Goal: Task Accomplishment & Management: Complete application form

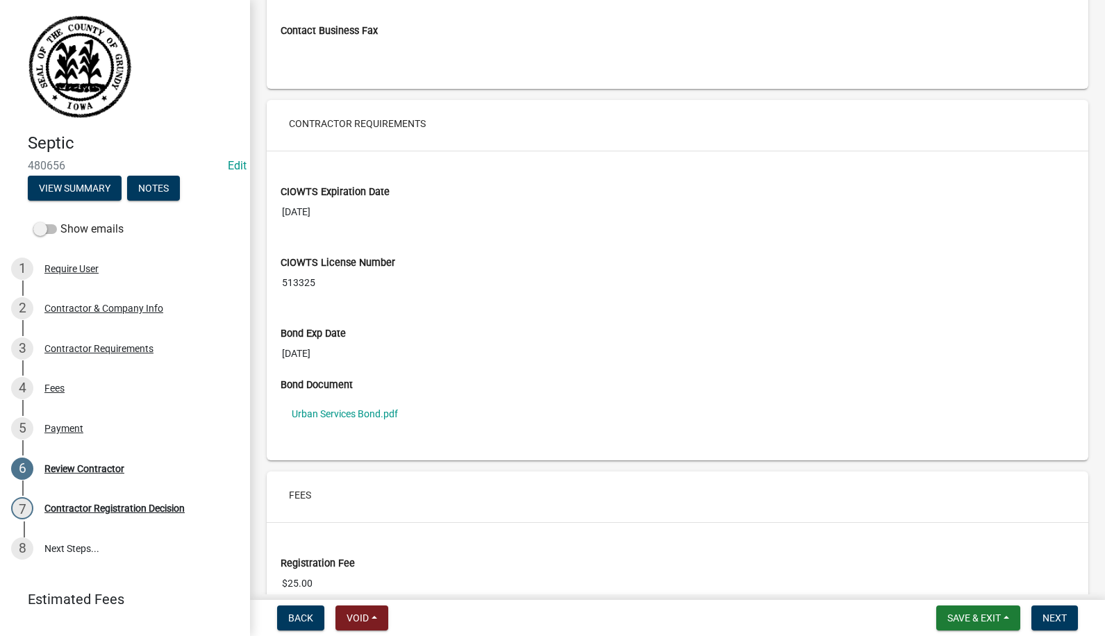
scroll to position [1111, 0]
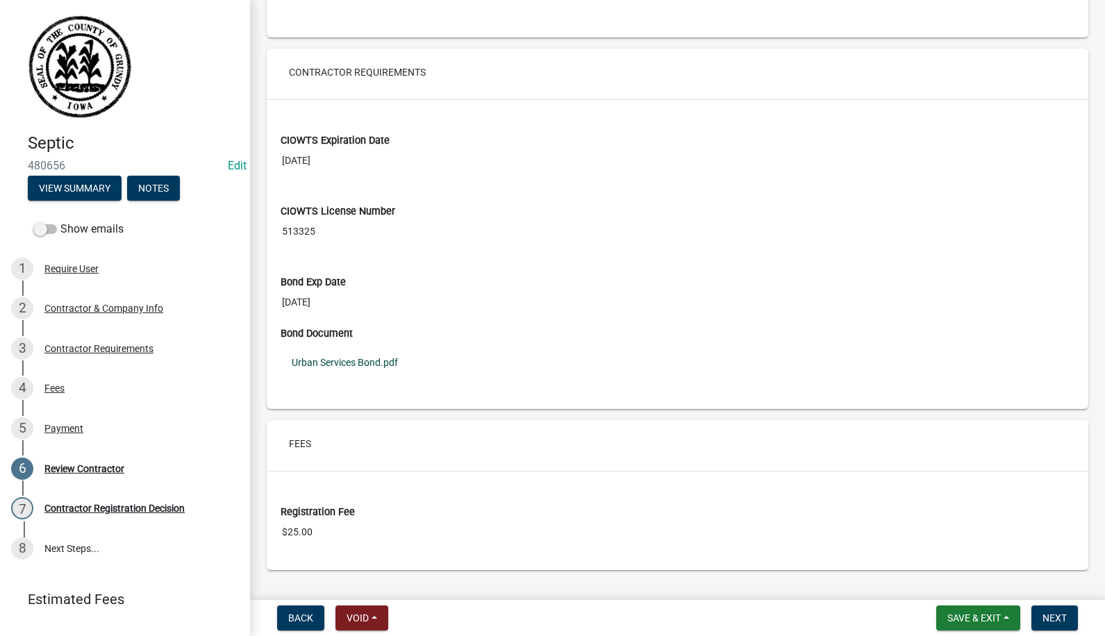
click at [342, 358] on link "Urban Services Bond.pdf" at bounding box center [678, 363] width 794 height 32
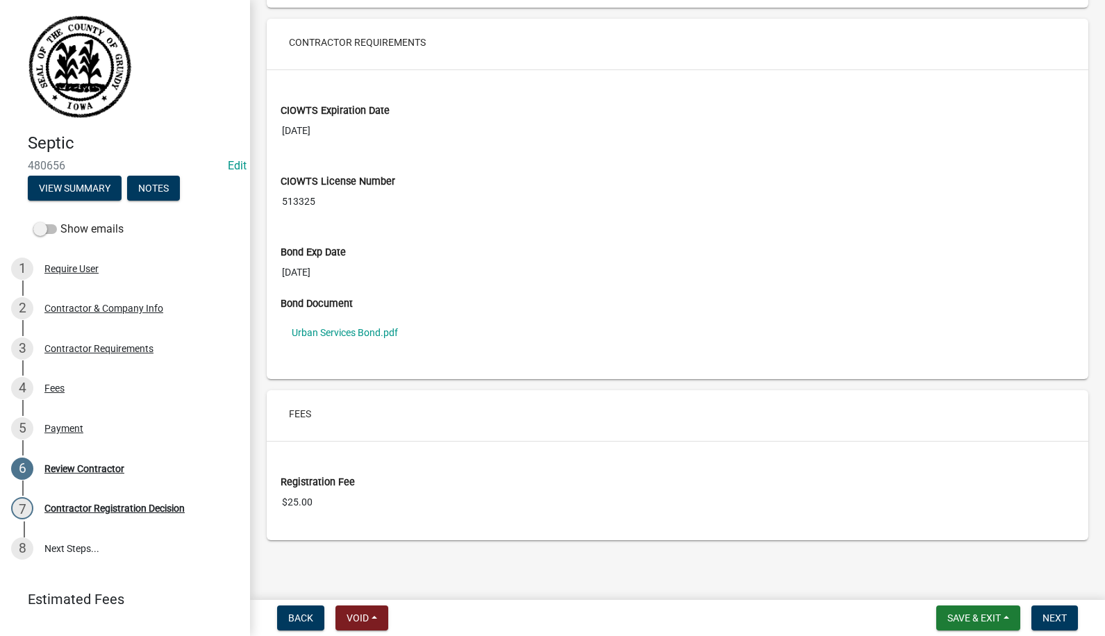
scroll to position [863, 0]
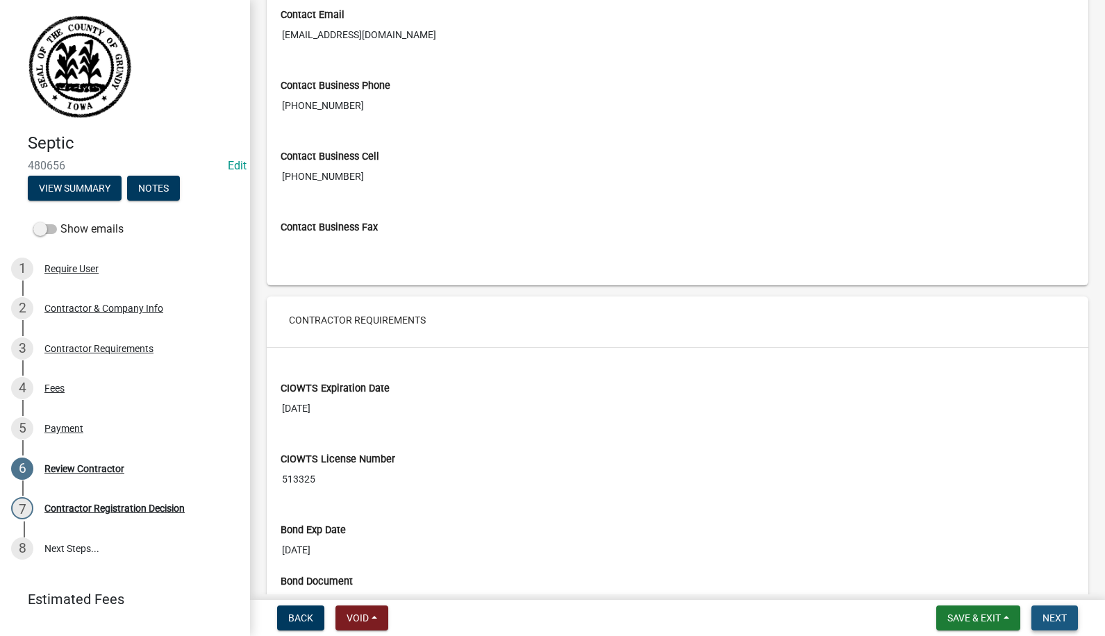
click at [1042, 614] on span "Next" at bounding box center [1054, 618] width 24 height 11
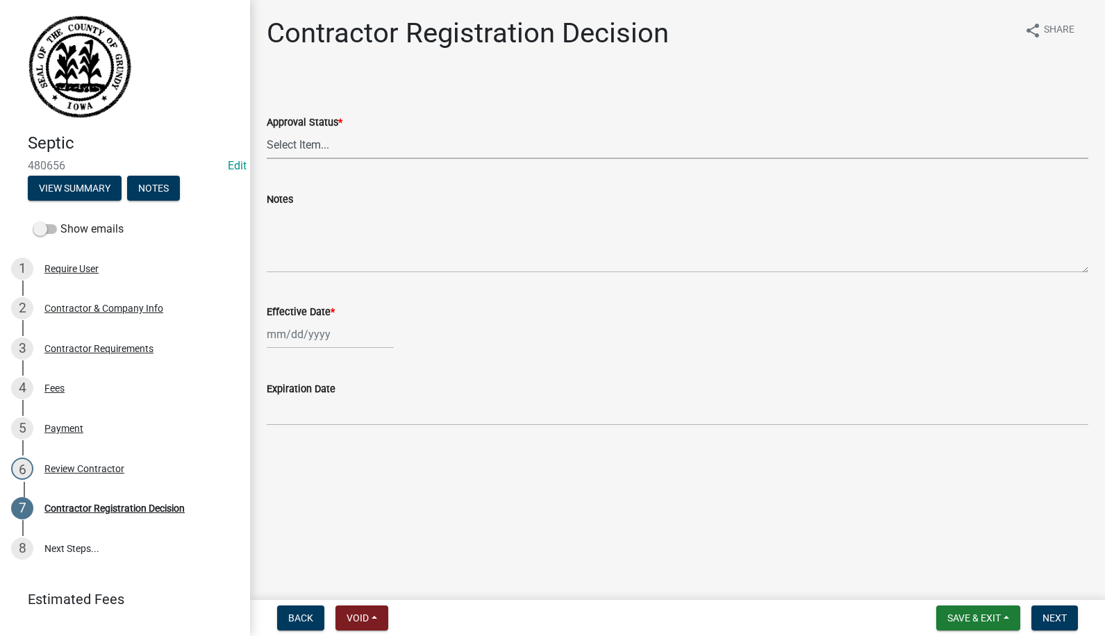
click at [297, 140] on select "Select Item... Approved Denied" at bounding box center [678, 145] width 822 height 28
click at [267, 131] on select "Select Item... Approved Denied" at bounding box center [678, 145] width 822 height 28
select select "4b86b809-39dd-4c68-9f3d-fdb3e7050482"
click at [297, 338] on div at bounding box center [330, 334] width 127 height 28
select select "9"
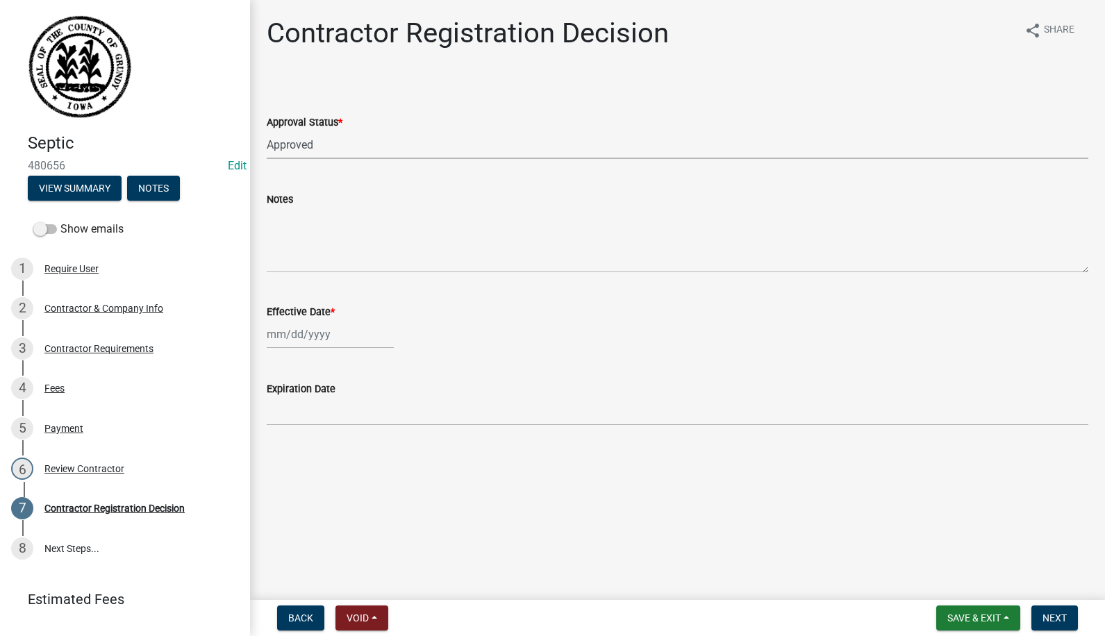
select select "2025"
click at [368, 449] on div "19" at bounding box center [369, 453] width 22 height 22
type input "[DATE]"
click at [1045, 611] on button "Next" at bounding box center [1054, 618] width 47 height 25
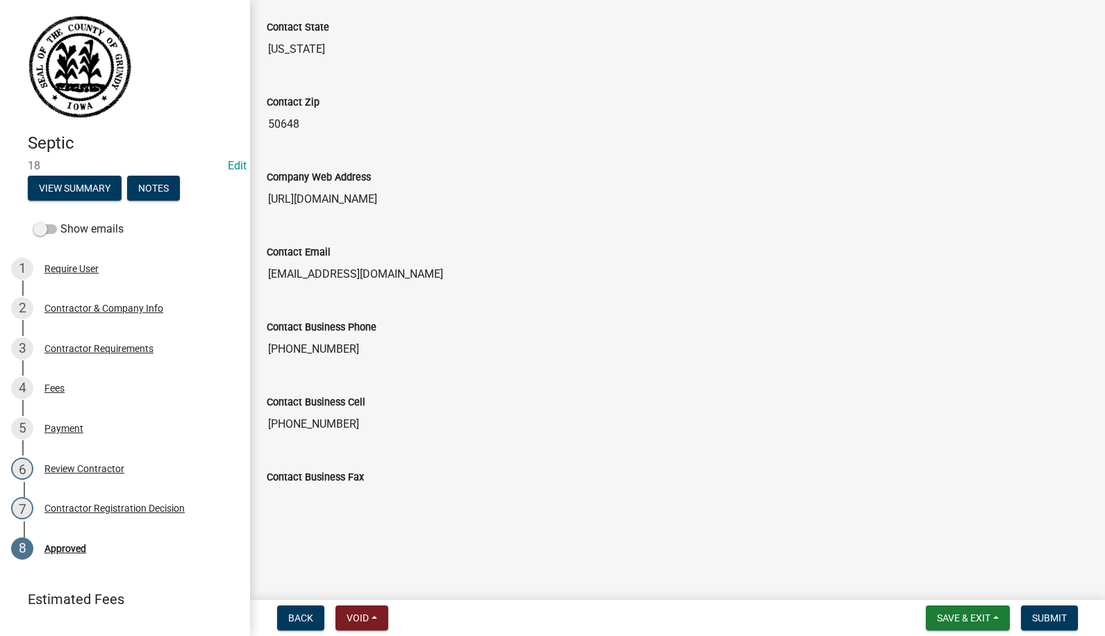
scroll to position [725, 0]
click at [1033, 608] on button "Submit" at bounding box center [1049, 618] width 57 height 25
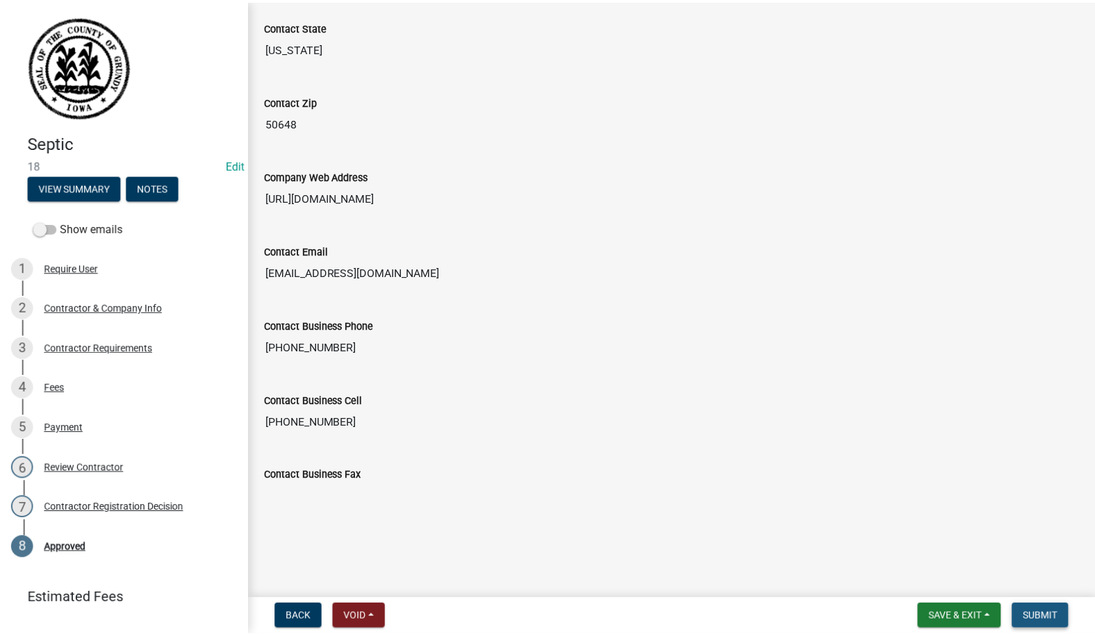
scroll to position [0, 0]
